Goal: Task Accomplishment & Management: Complete application form

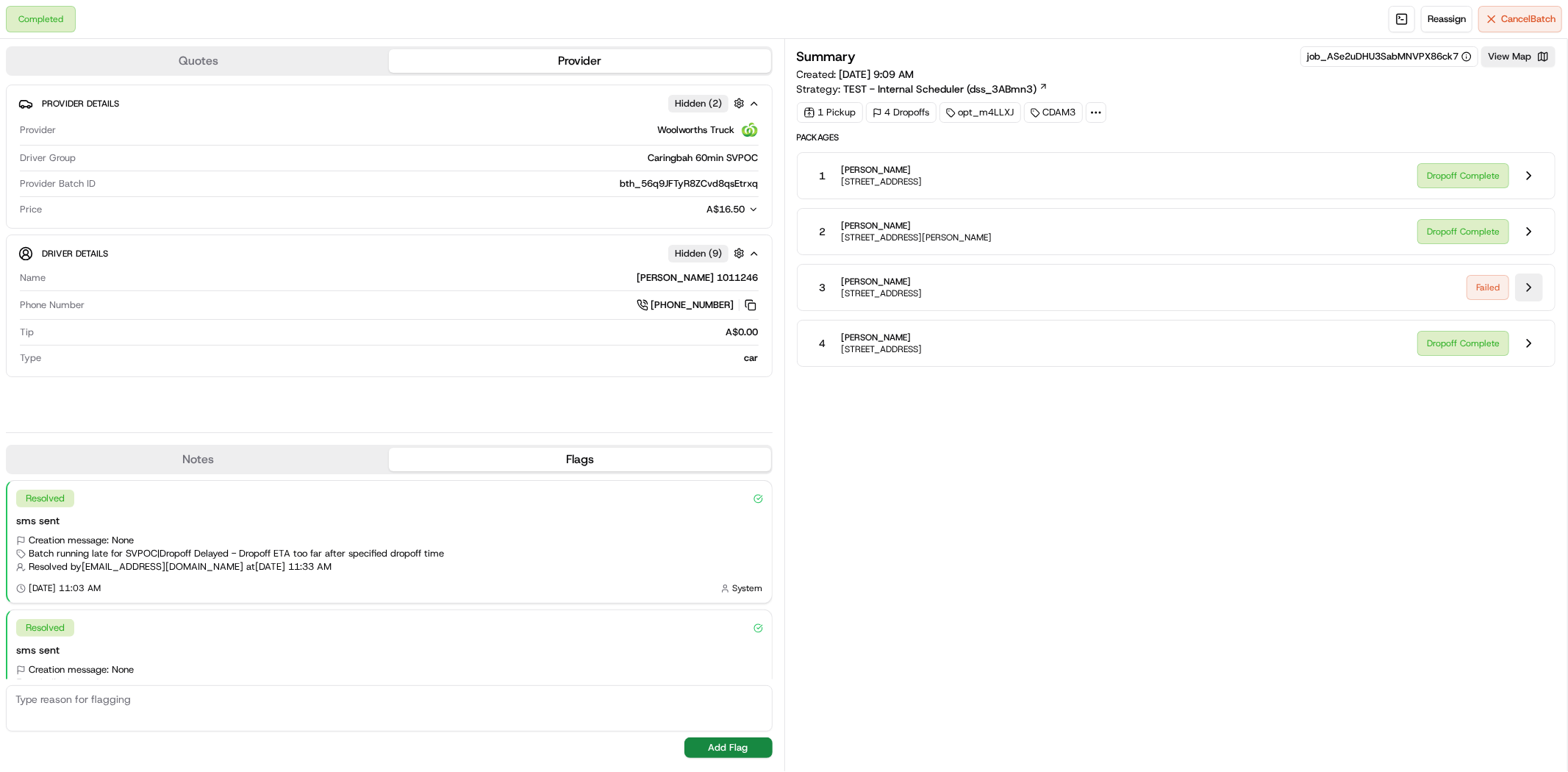
click at [1525, 291] on button at bounding box center [1529, 286] width 28 height 28
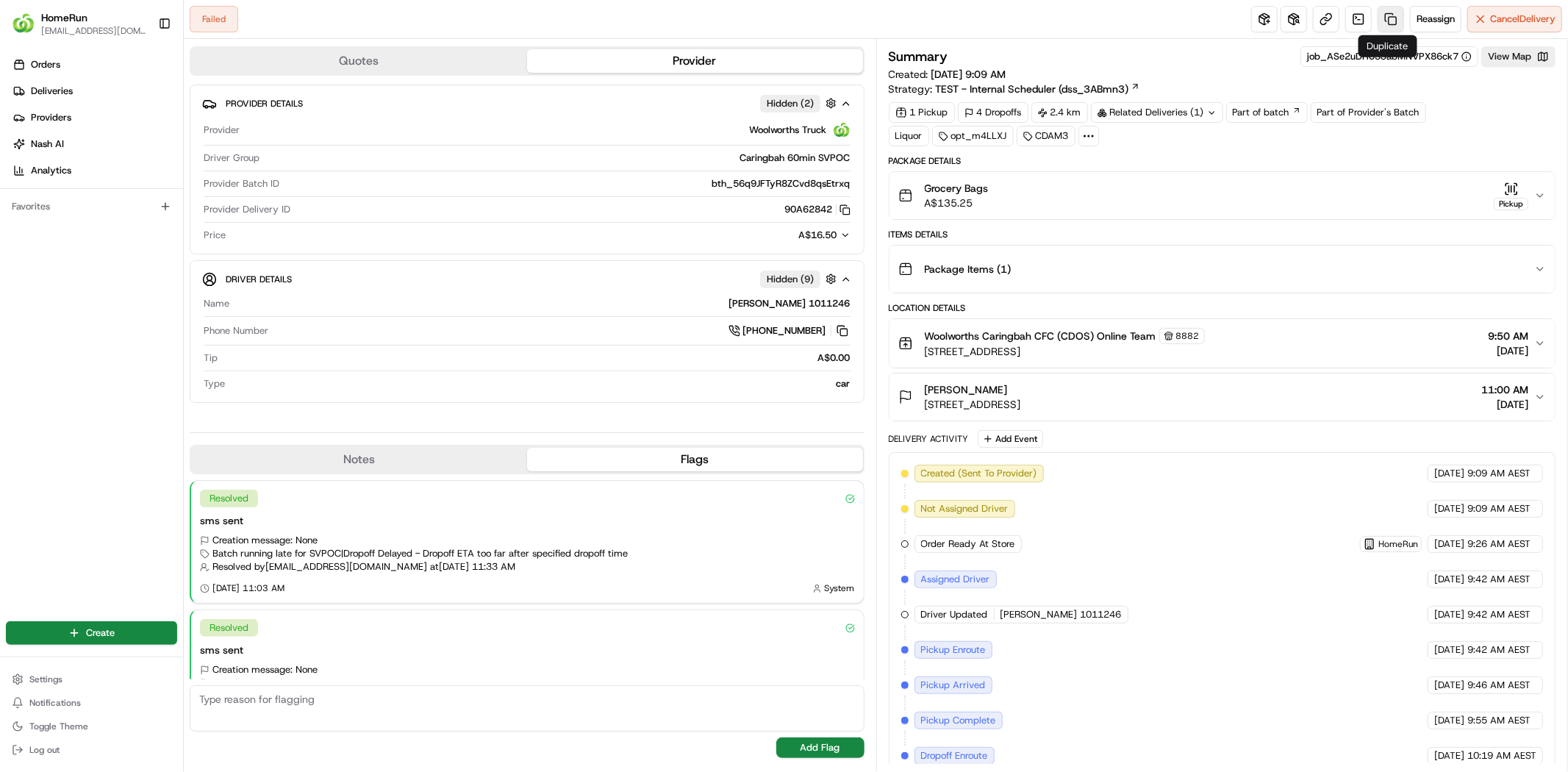
click at [1390, 19] on link at bounding box center [1391, 19] width 27 height 27
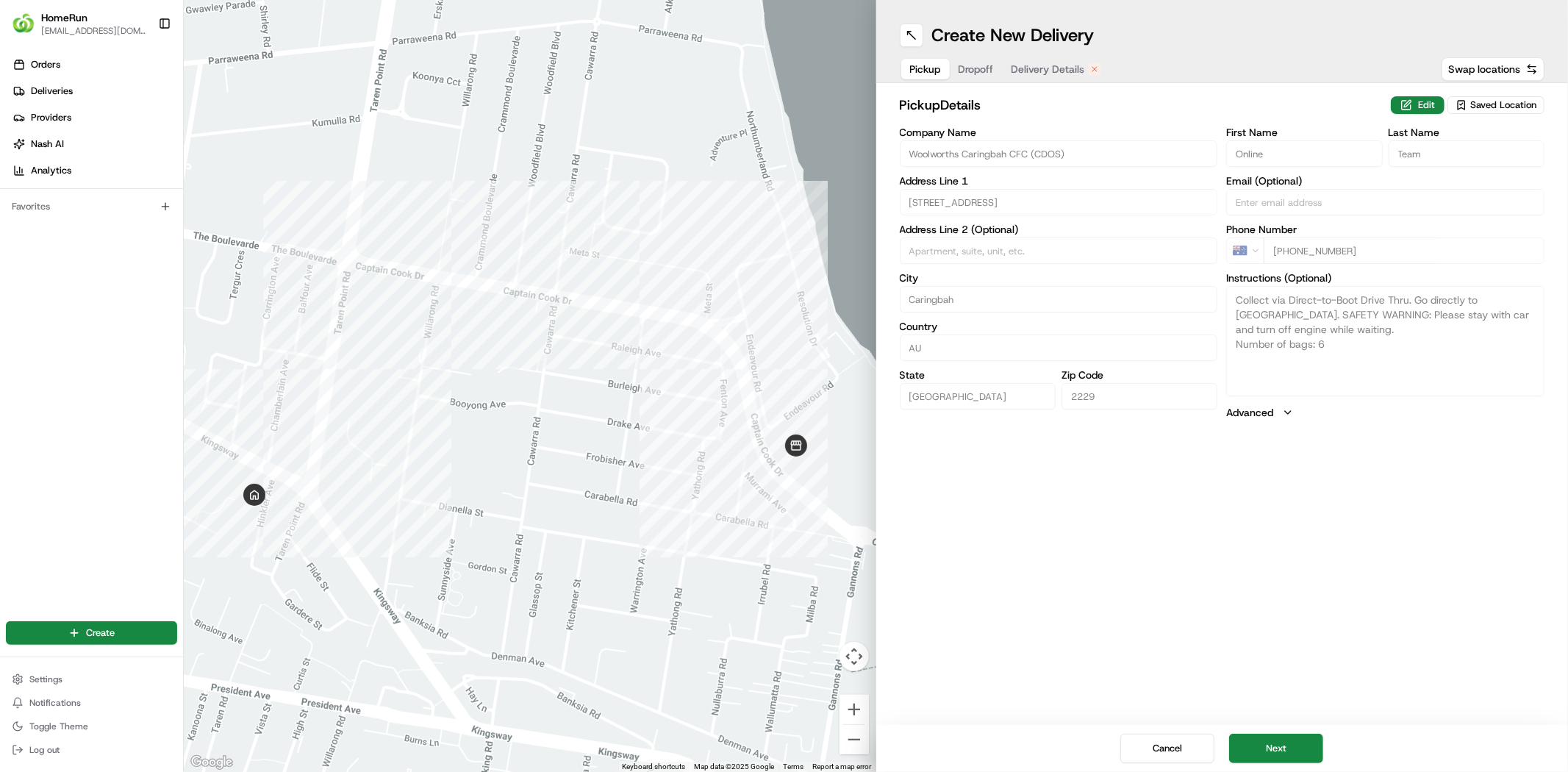
click at [1055, 69] on span "Delivery Details" at bounding box center [1049, 68] width 73 height 14
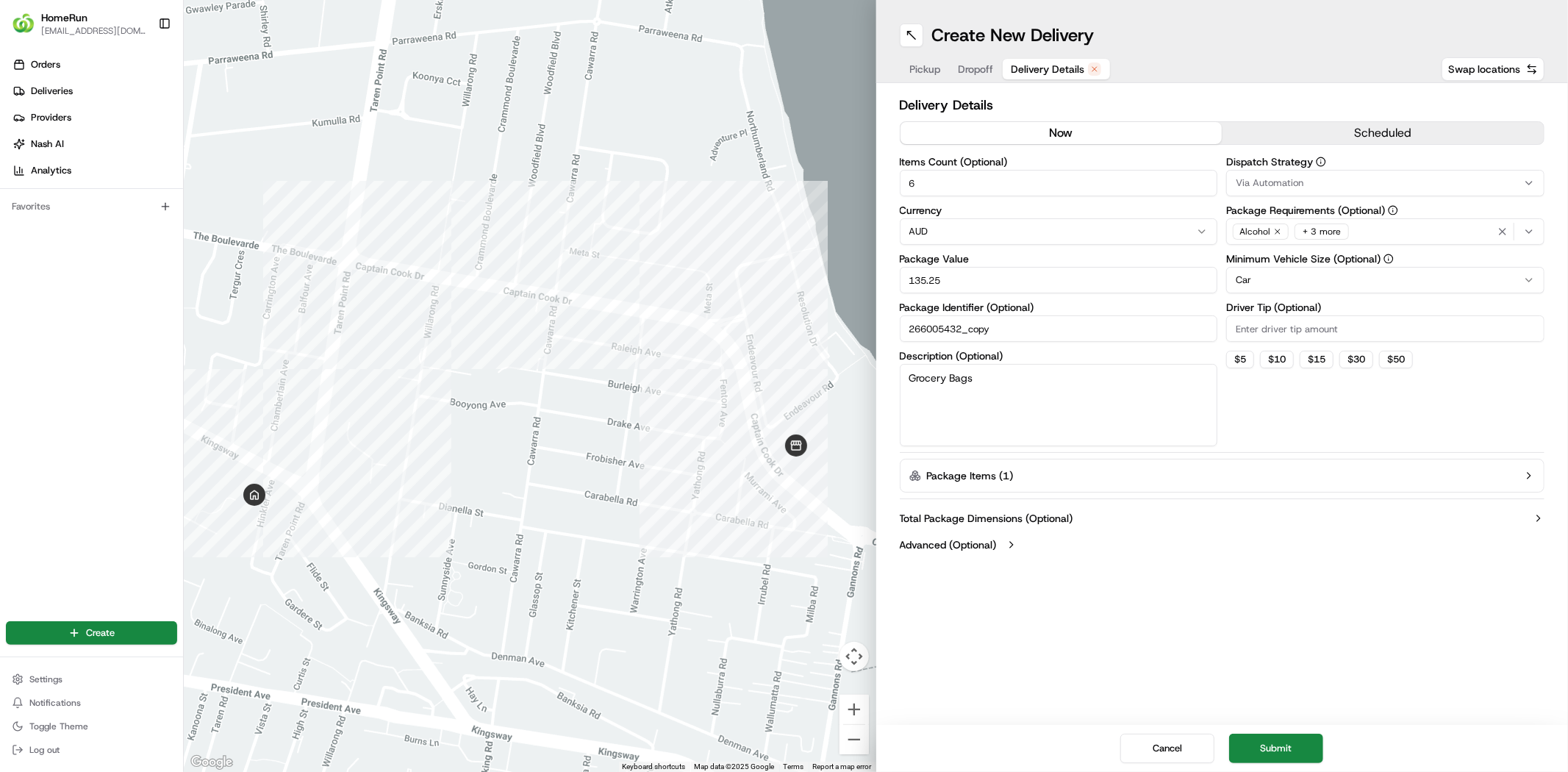
click at [1071, 138] on button "now" at bounding box center [1061, 133] width 322 height 22
click at [1402, 133] on button "scheduled" at bounding box center [1382, 133] width 322 height 22
click at [1118, 133] on button "now" at bounding box center [1061, 133] width 322 height 22
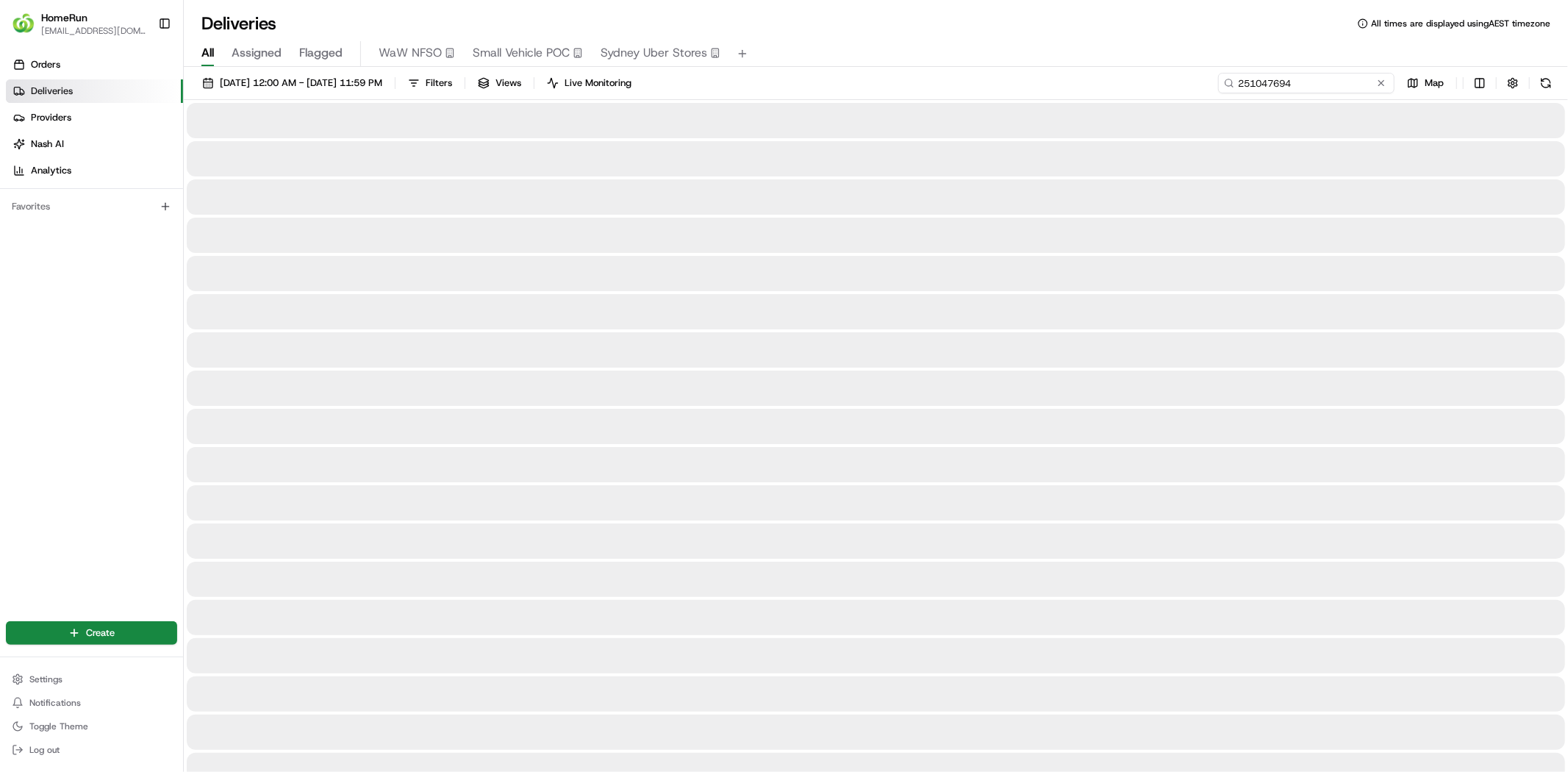
click at [1340, 87] on input "251047694" at bounding box center [1306, 83] width 176 height 20
drag, startPoint x: 1343, startPoint y: 86, endPoint x: 1096, endPoint y: 86, distance: 247.0
click at [1100, 83] on div "[DATE] 12:00 AM - [DATE] 11:59 PM Filters Views Live Monitoring 251047694 Map" at bounding box center [875, 87] width 1384 height 27
paste input "66005432"
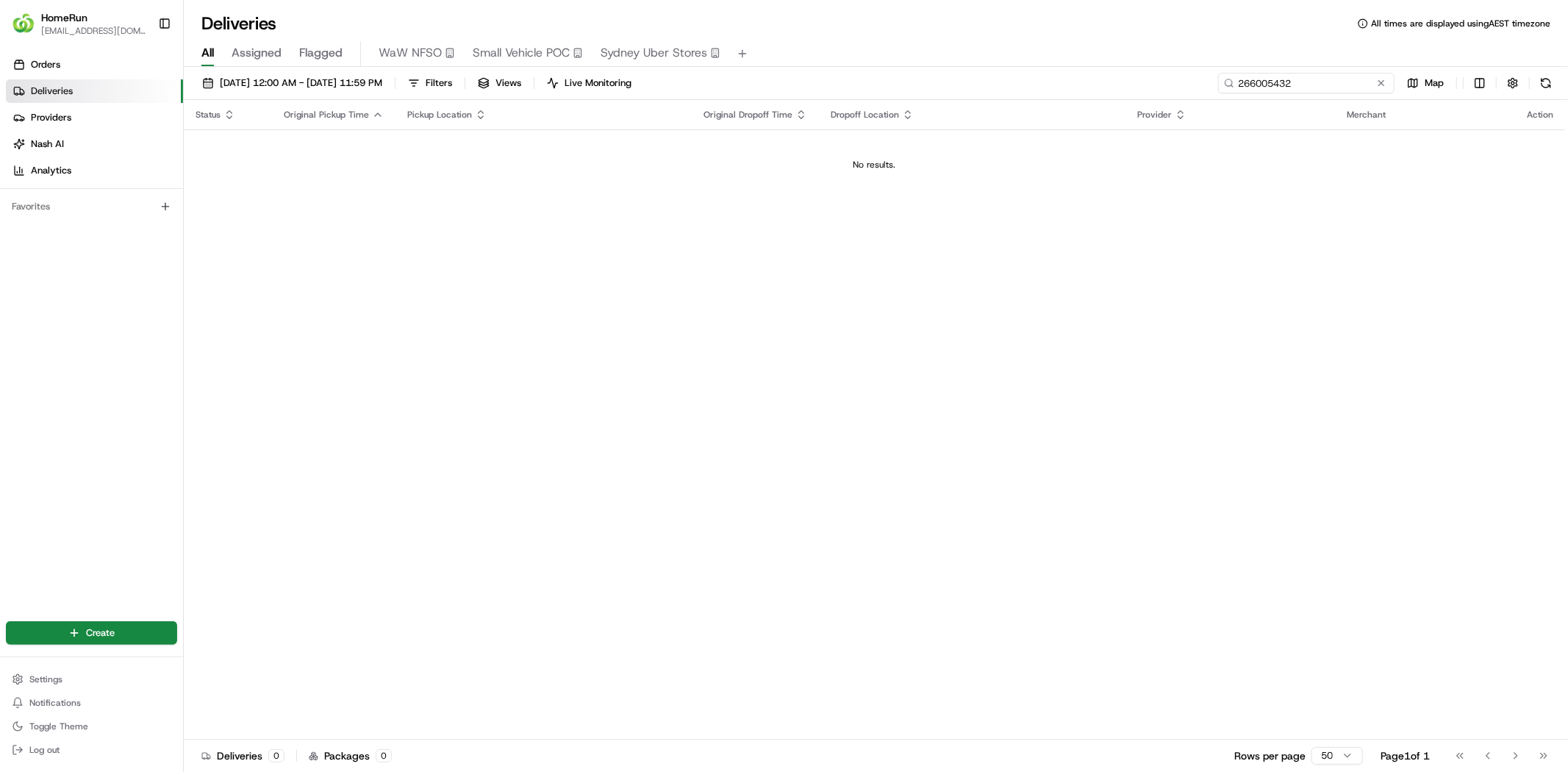
type input "266005432"
click at [357, 88] on span "[DATE] 12:00 AM - [DATE] 11:59 PM" at bounding box center [301, 83] width 163 height 13
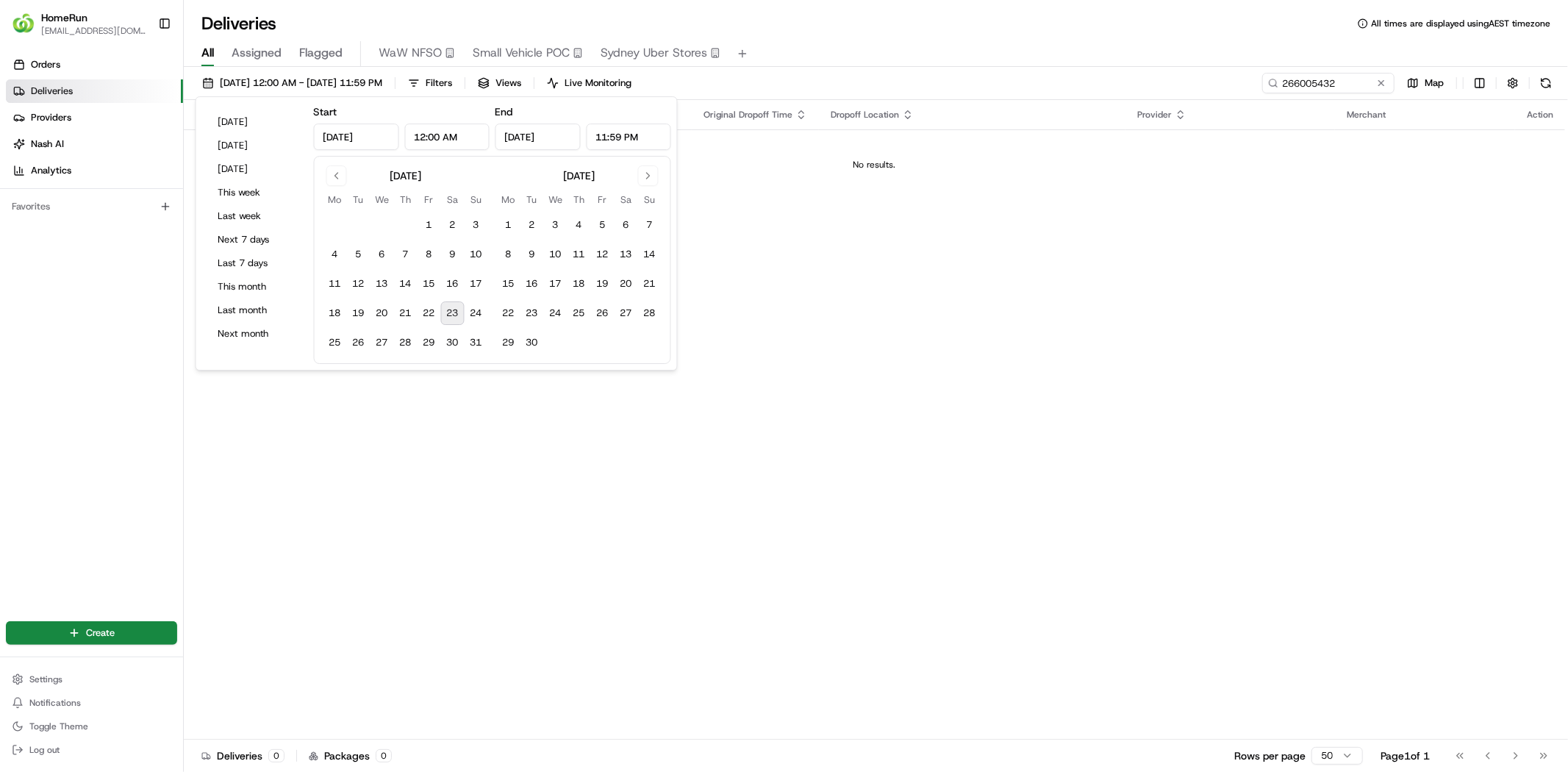
click at [450, 307] on button "23" at bounding box center [453, 312] width 23 height 23
type input "[DATE]"
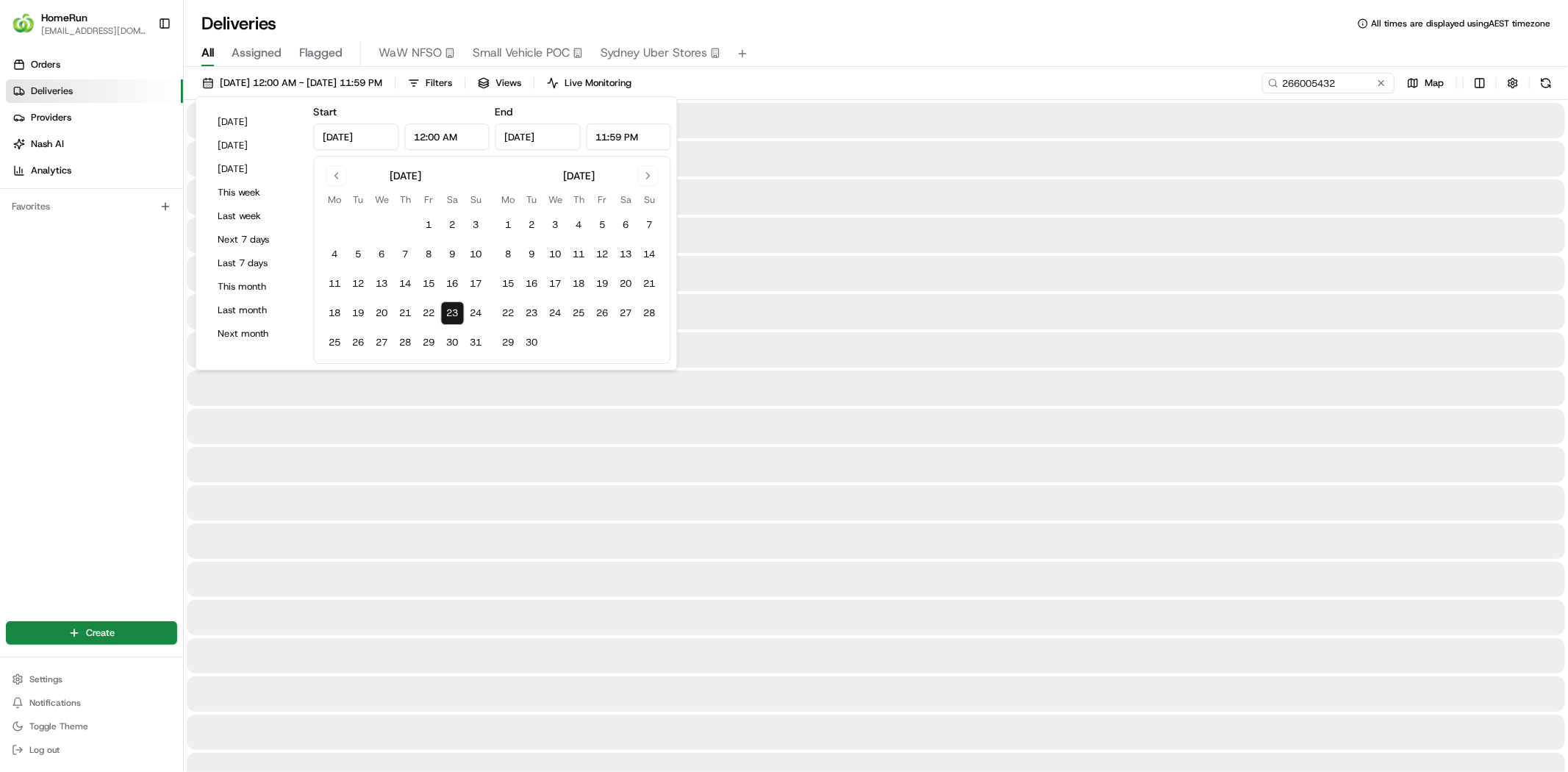
click at [774, 57] on div "All Assigned Flagged WaW NFSO Small Vehicle POC [GEOGRAPHIC_DATA] Uber Stores" at bounding box center [875, 54] width 1384 height 26
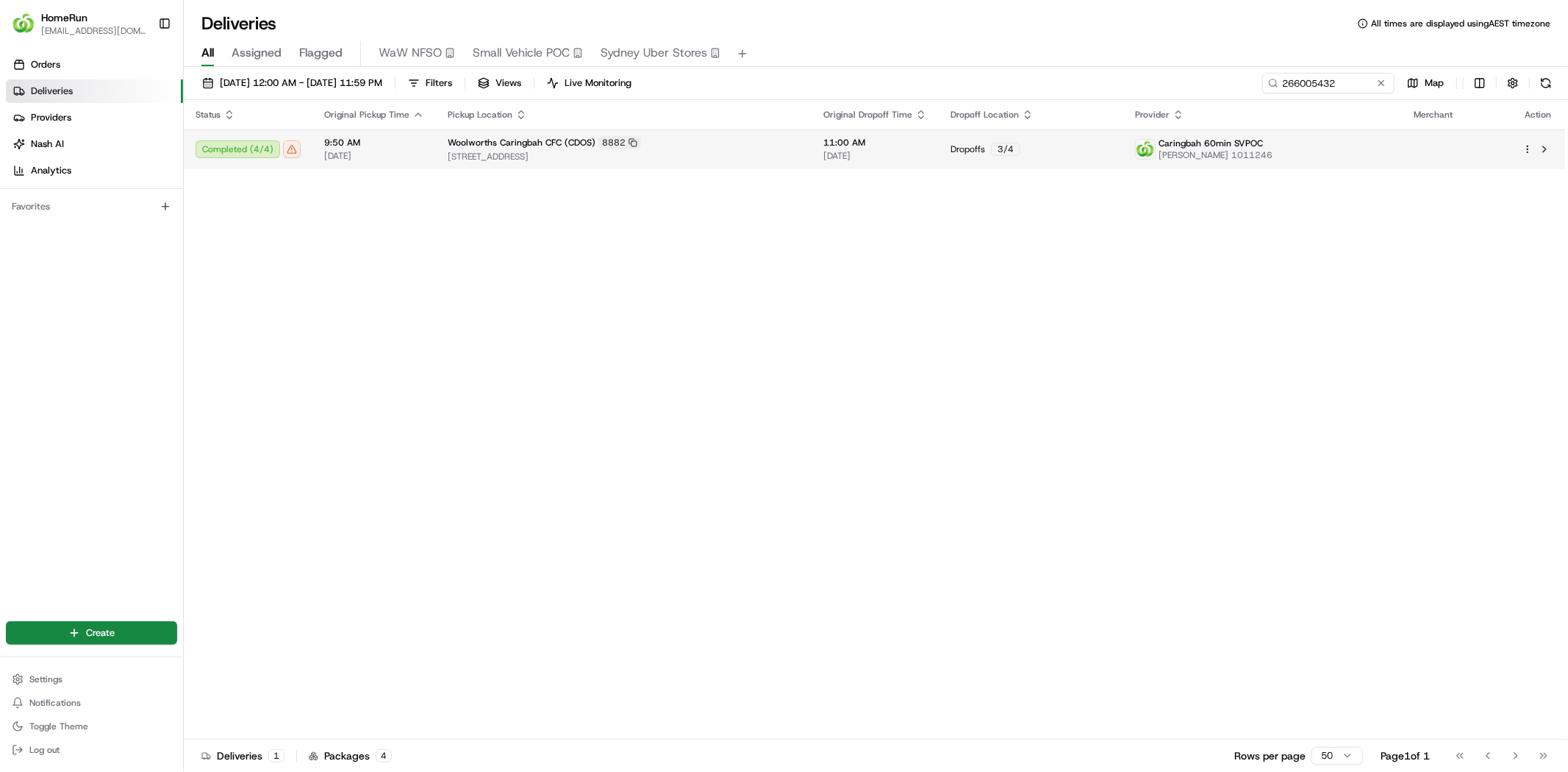
click at [650, 142] on div "Woolworths Caringbah CFC (CDOS) 8882" at bounding box center [624, 142] width 352 height 13
